Goal: Information Seeking & Learning: Learn about a topic

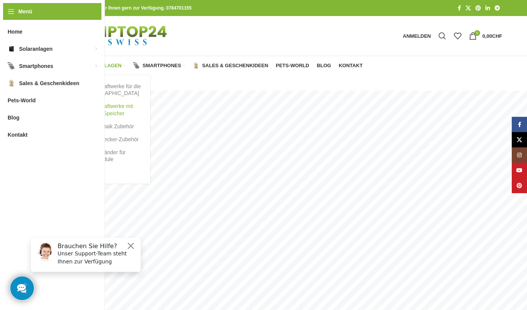
click at [98, 108] on link "Balkonkraftwerke mit Batterie Speicher" at bounding box center [108, 110] width 69 height 20
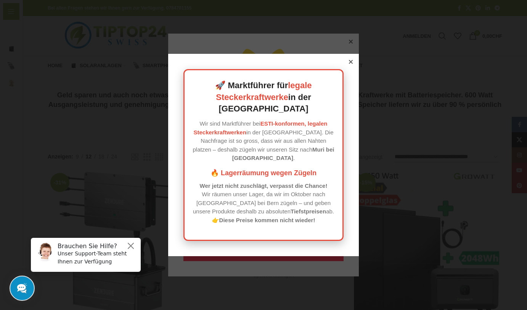
click at [350, 64] on icon at bounding box center [351, 62] width 4 height 4
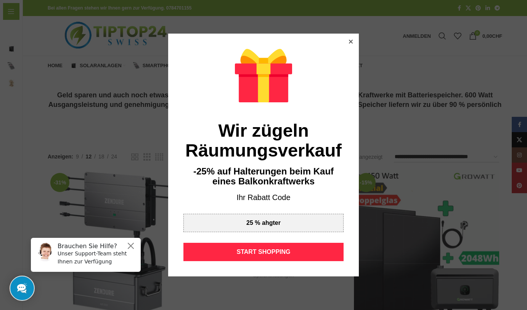
click at [351, 42] on icon at bounding box center [351, 42] width 4 height 4
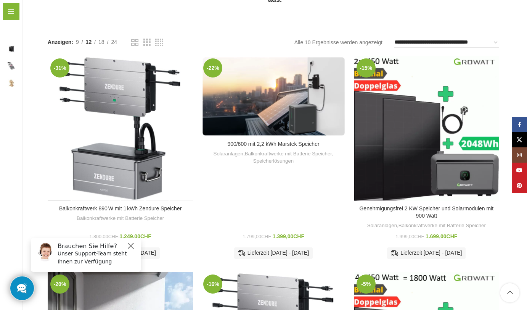
scroll to position [113, 0]
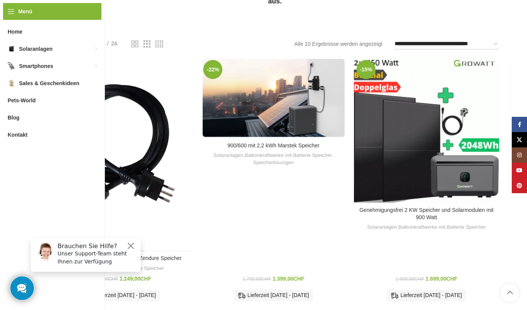
click at [138, 117] on div "Balkonkraftwerk 890 W mit 1 kWh Zendure Speicher" at bounding box center [133, 154] width 24 height 194
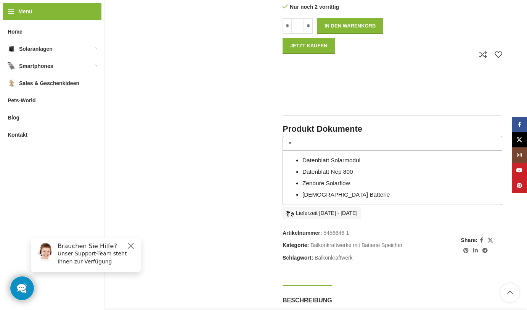
scroll to position [397, 0]
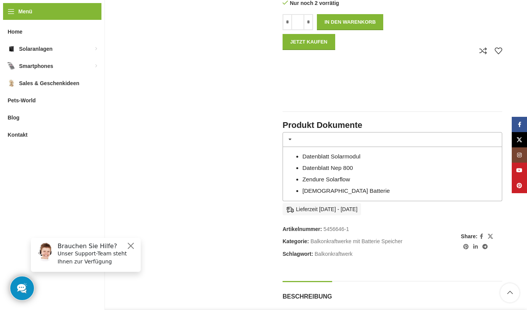
click at [314, 153] on link "Datenblatt Solarmodul" at bounding box center [331, 156] width 58 height 6
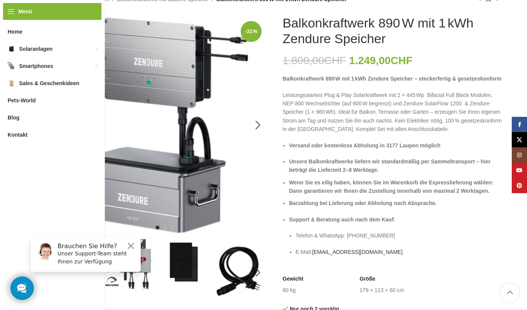
scroll to position [98, 0]
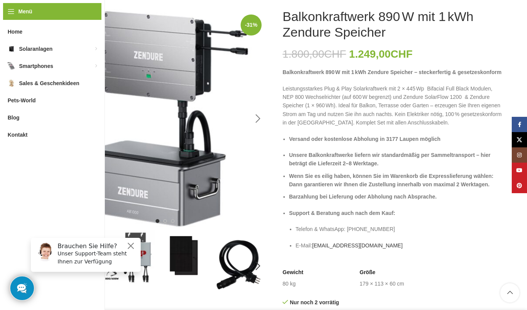
click at [258, 113] on div "Next slide" at bounding box center [257, 118] width 19 height 19
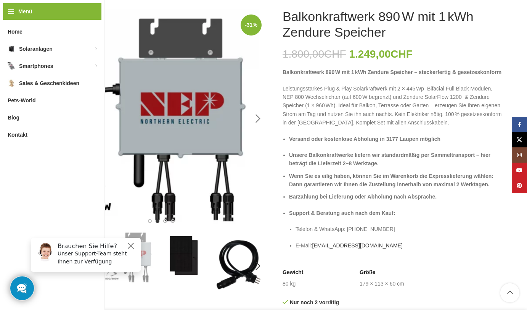
click at [258, 114] on div "Next slide" at bounding box center [257, 118] width 19 height 19
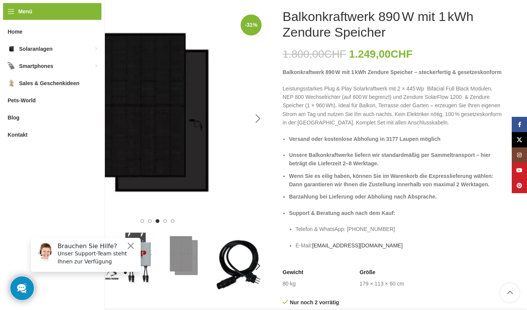
click at [258, 113] on div "Next slide" at bounding box center [257, 118] width 19 height 19
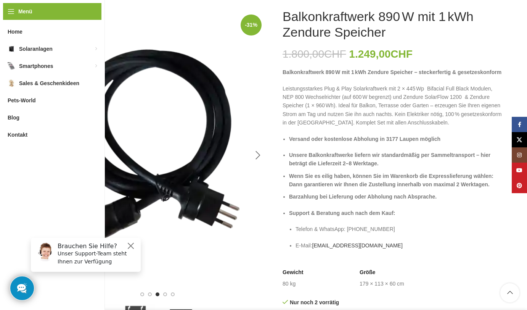
click at [259, 155] on div "Next slide" at bounding box center [257, 155] width 19 height 19
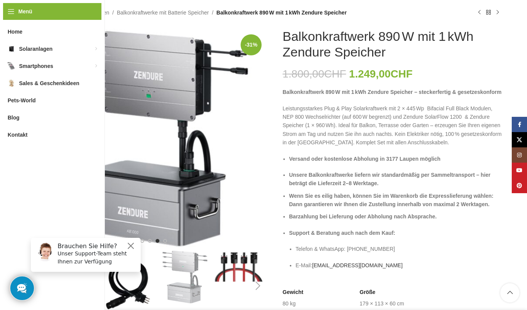
scroll to position [77, 0]
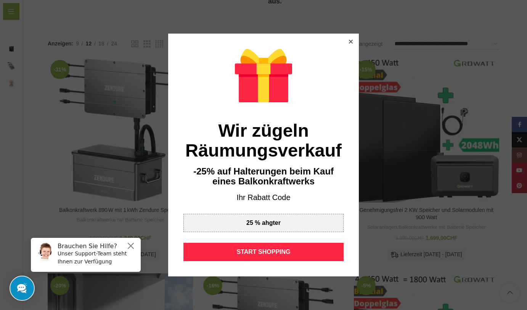
click at [349, 42] on div at bounding box center [350, 41] width 7 height 7
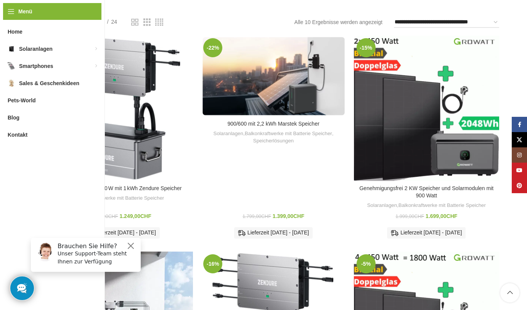
scroll to position [188, 0]
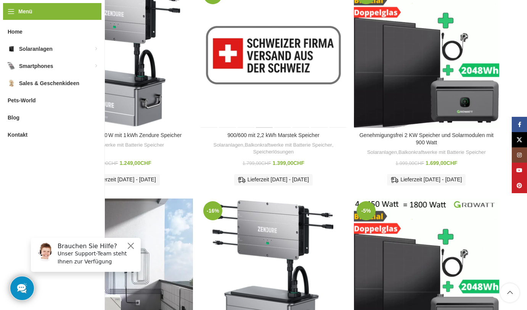
click at [270, 41] on div "900/600 mit 2,2 kWh Marstek Speicher" at bounding box center [264, 54] width 18 height 145
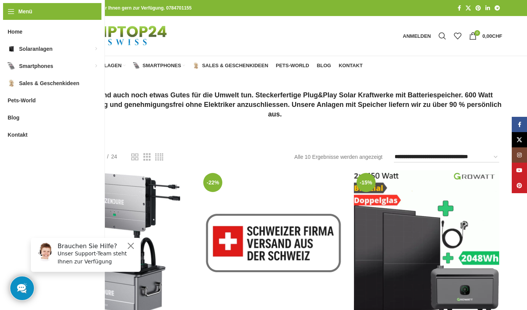
scroll to position [0, 0]
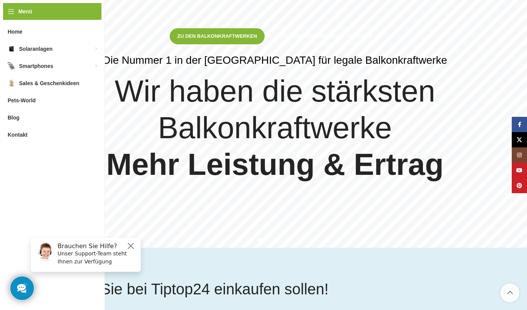
scroll to position [130, 0]
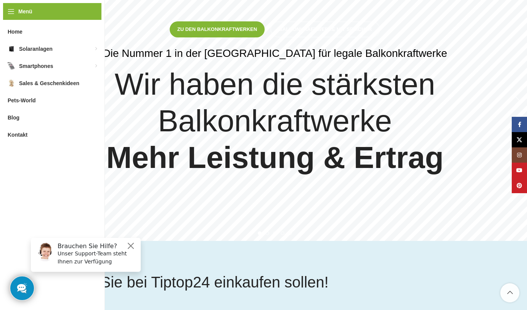
click at [520, 104] on div "Next slide" at bounding box center [517, 100] width 19 height 19
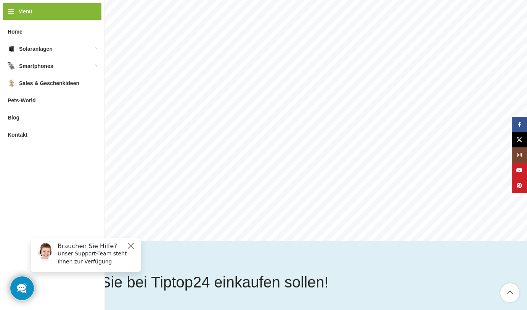
click at [520, 106] on div "Next slide" at bounding box center [517, 100] width 19 height 19
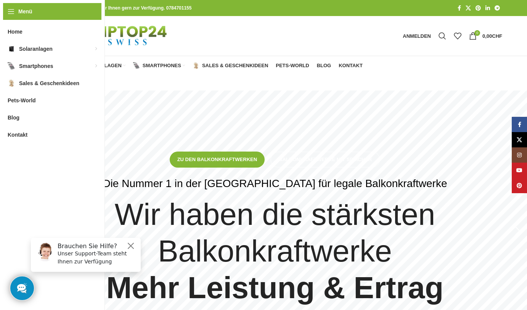
scroll to position [0, 0]
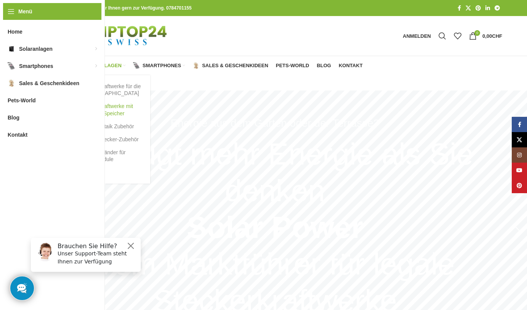
click at [97, 110] on link "Balkonkraftwerke mit Batterie Speicher" at bounding box center [108, 110] width 69 height 20
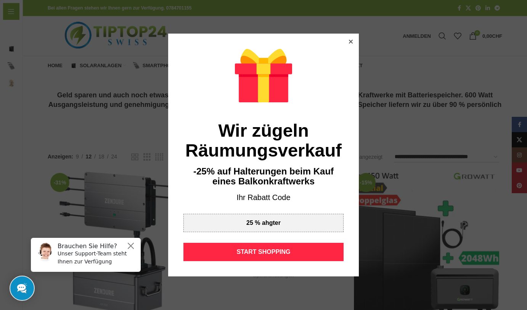
click at [351, 43] on icon at bounding box center [351, 42] width 4 height 4
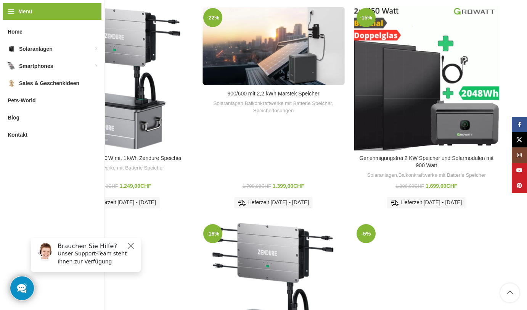
scroll to position [159, 0]
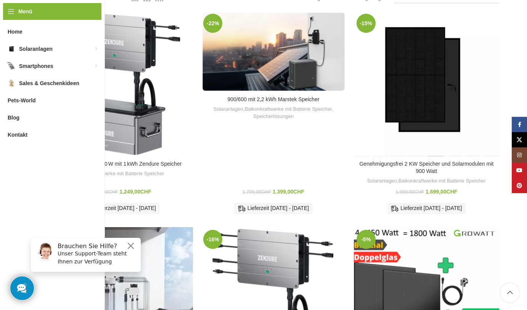
click at [430, 109] on div "Genehmigungsfrei 2 KW Speicher und Solarmodulen mit 900 Watt" at bounding box center [435, 83] width 18 height 145
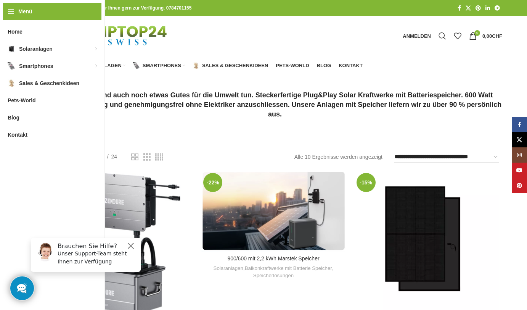
scroll to position [0, 0]
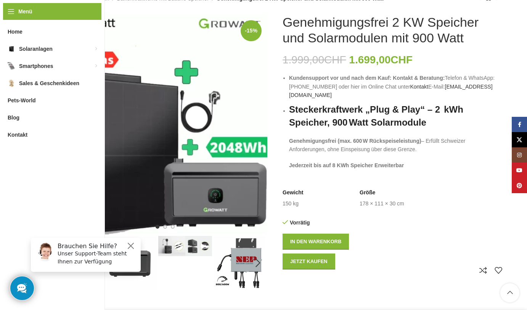
scroll to position [92, 0]
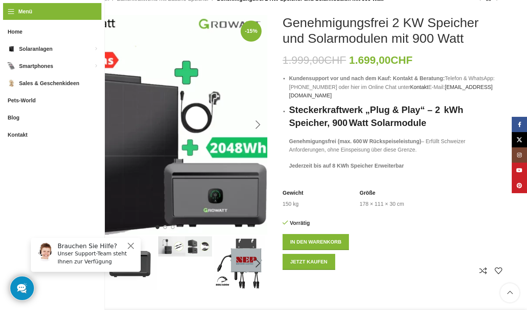
click at [257, 124] on div "Next slide" at bounding box center [257, 124] width 19 height 19
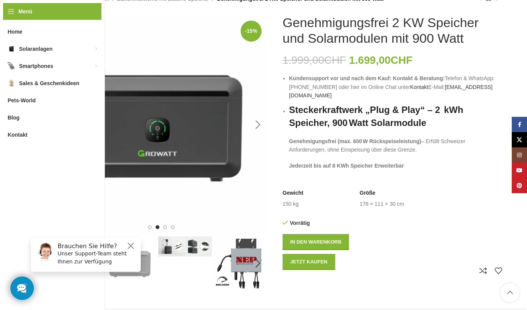
click at [258, 125] on div "Next slide" at bounding box center [257, 124] width 19 height 19
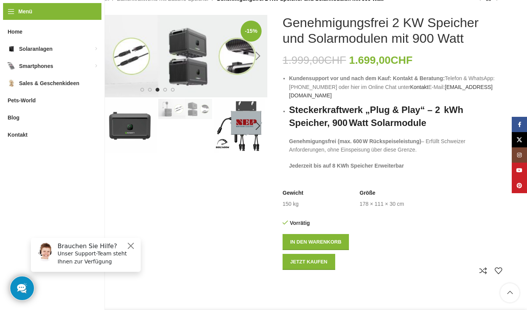
click at [258, 55] on div "Next slide" at bounding box center [257, 56] width 19 height 19
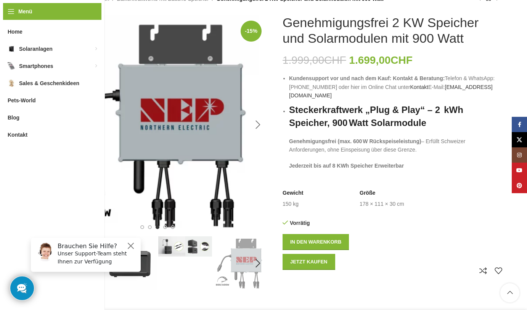
click at [256, 122] on div "Next slide" at bounding box center [257, 124] width 19 height 19
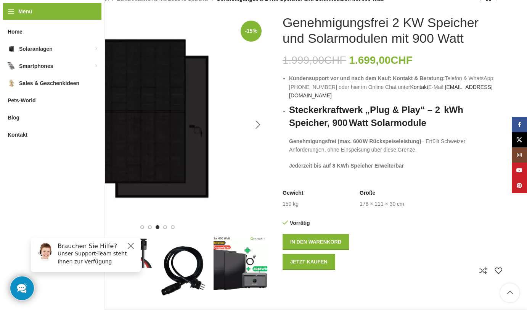
click at [256, 122] on div "Next slide" at bounding box center [257, 124] width 19 height 19
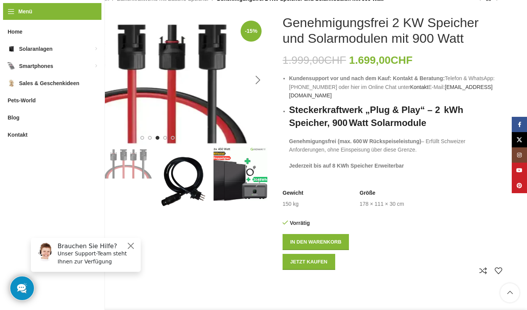
click at [257, 79] on div "Next slide" at bounding box center [257, 80] width 19 height 19
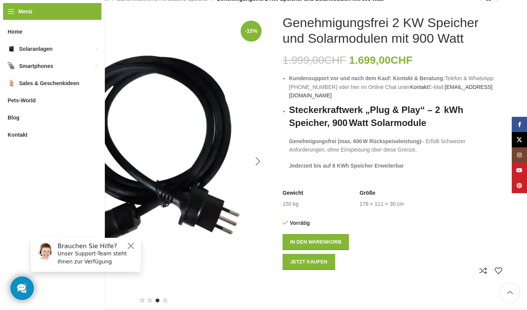
click at [257, 79] on img "7 / 8" at bounding box center [158, 161] width 220 height 293
